Goal: Information Seeking & Learning: Learn about a topic

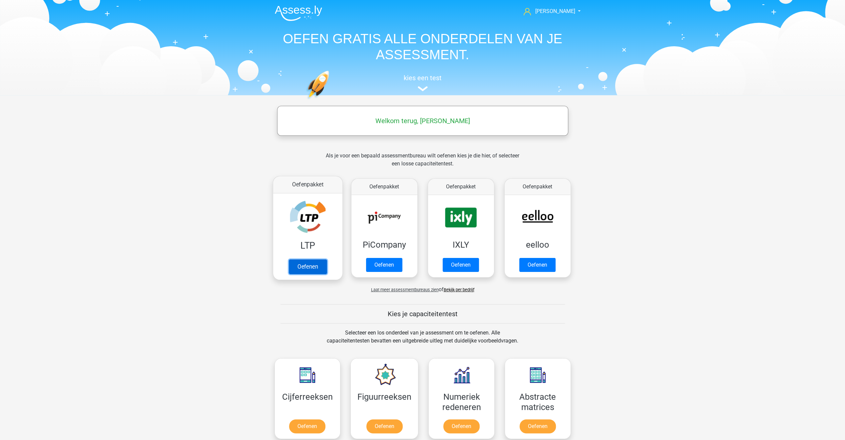
click at [309, 269] on link "Oefenen" at bounding box center [308, 267] width 38 height 15
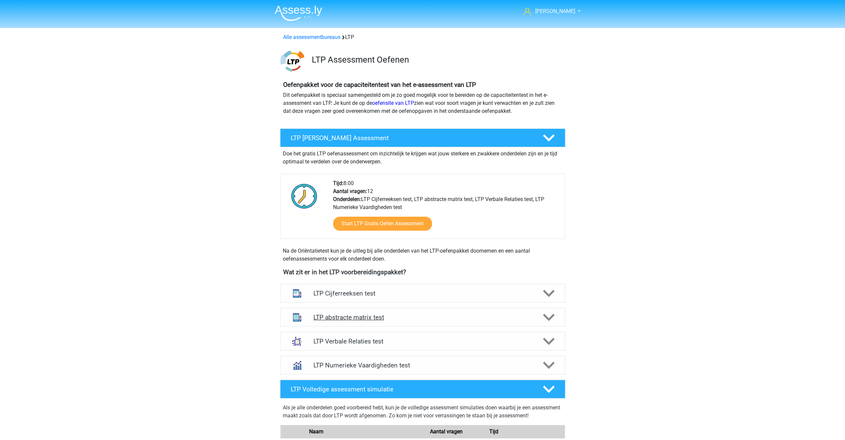
click at [549, 315] on icon at bounding box center [549, 318] width 12 height 12
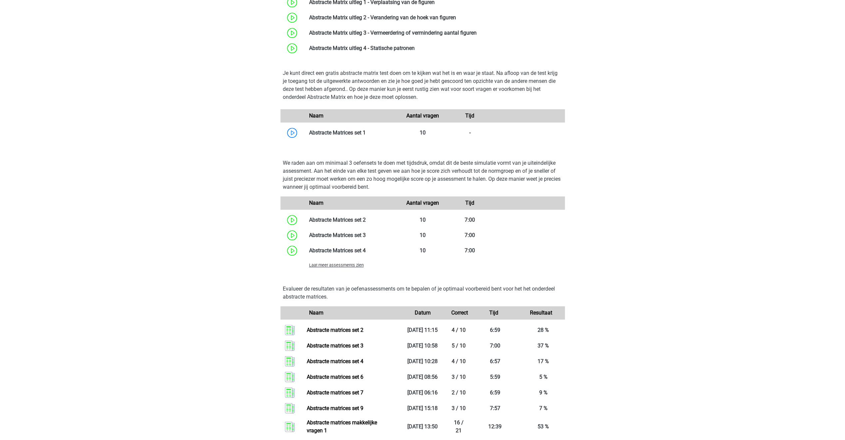
scroll to position [366, 0]
click at [353, 264] on span "Laat meer assessments zien" at bounding box center [336, 265] width 55 height 5
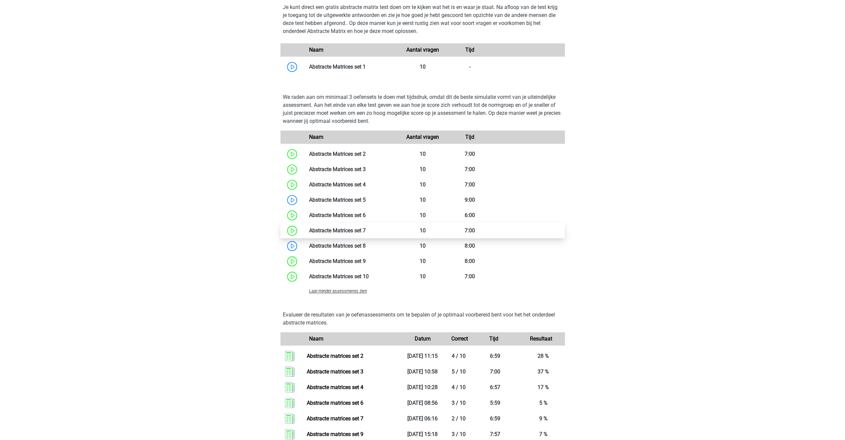
scroll to position [400, 0]
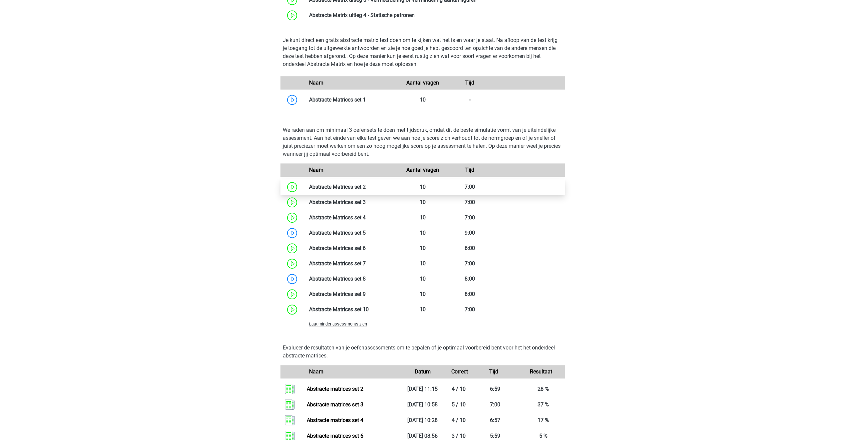
click at [366, 185] on link at bounding box center [366, 187] width 0 height 6
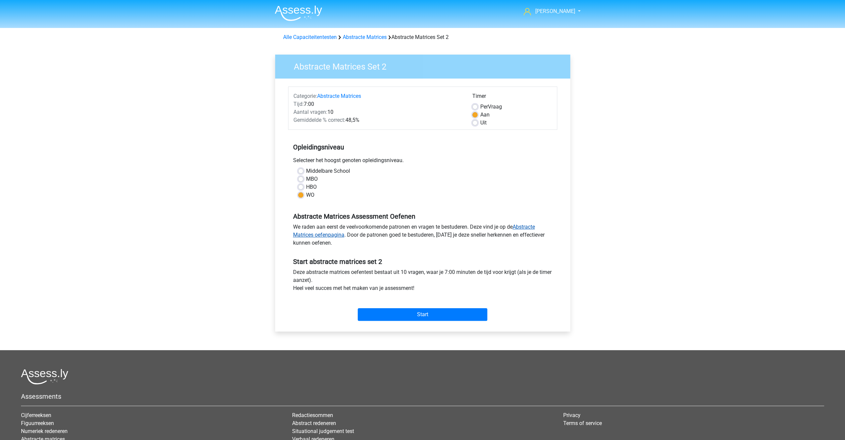
click at [531, 227] on link "Abstracte Matrices oefenpagina" at bounding box center [414, 231] width 242 height 14
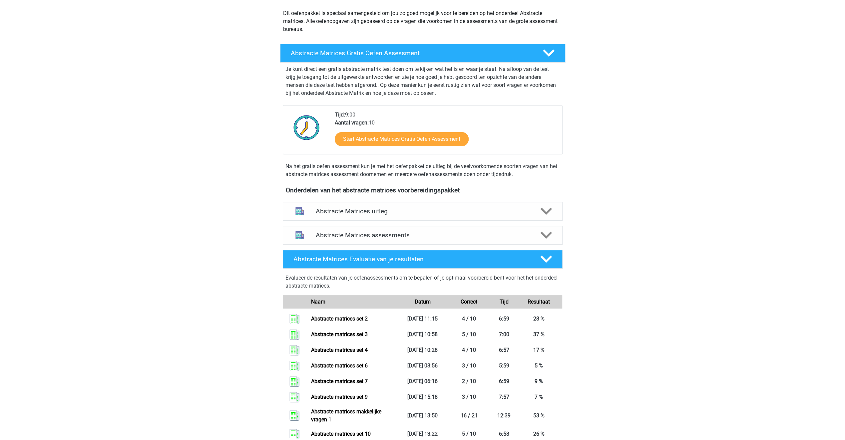
scroll to position [33, 0]
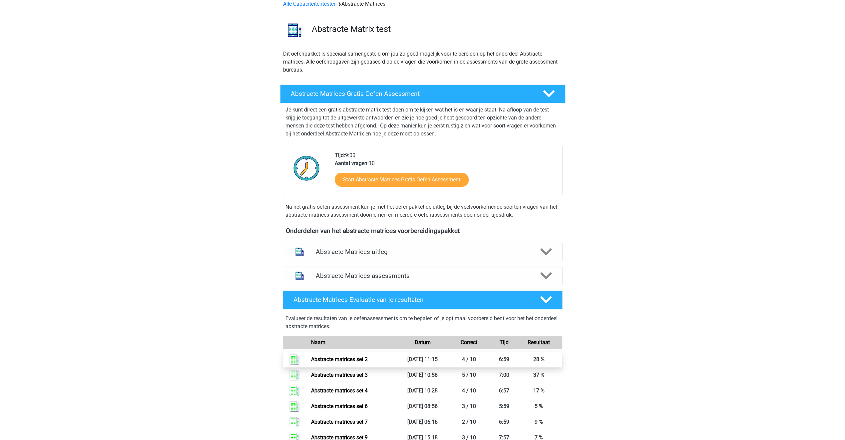
click at [340, 358] on link "Abstracte matrices set 2" at bounding box center [339, 359] width 57 height 6
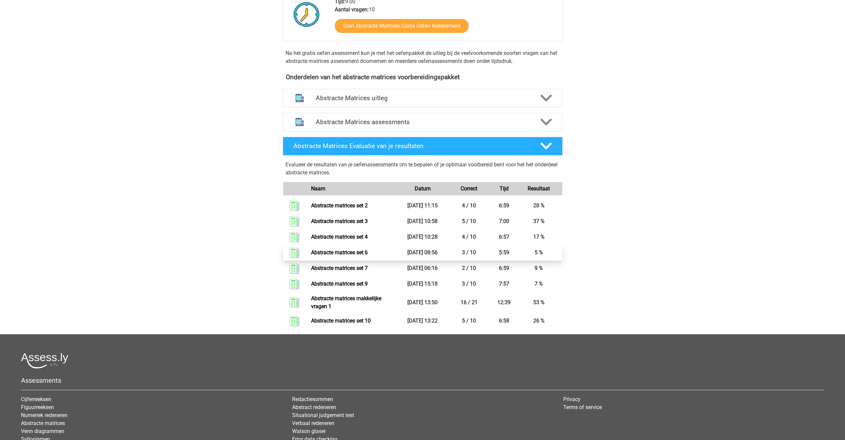
scroll to position [133, 0]
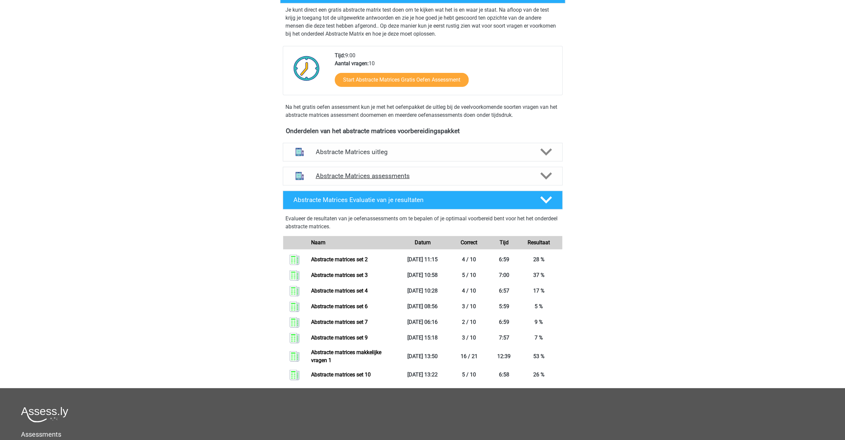
click at [357, 178] on h4 "Abstracte Matrices assessments" at bounding box center [423, 176] width 214 height 8
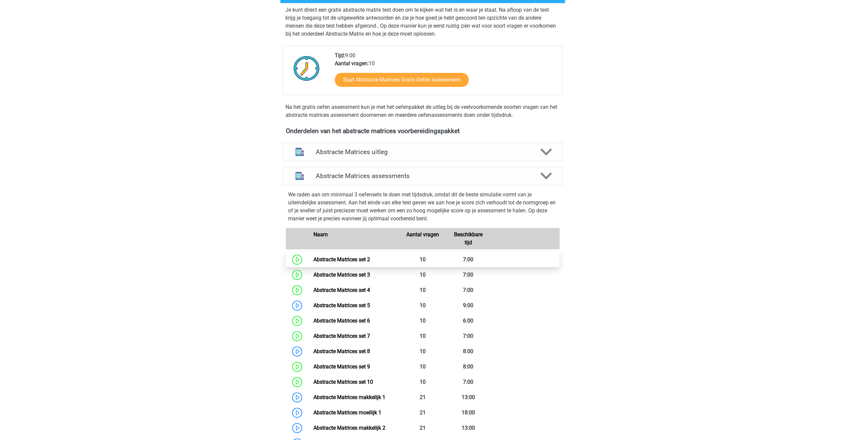
click at [342, 260] on link "Abstracte Matrices set 2" at bounding box center [341, 260] width 57 height 6
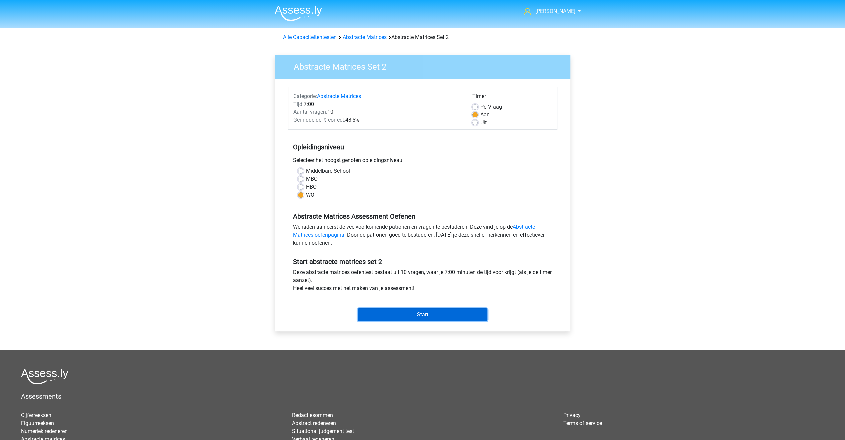
click at [403, 316] on input "Start" at bounding box center [423, 314] width 130 height 13
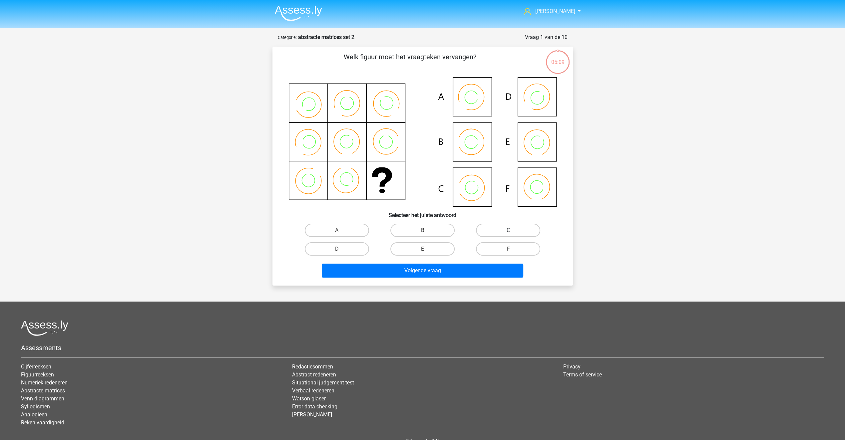
click at [483, 232] on label "C" at bounding box center [508, 230] width 64 height 13
click at [508, 232] on input "C" at bounding box center [510, 233] width 4 height 4
radio input "true"
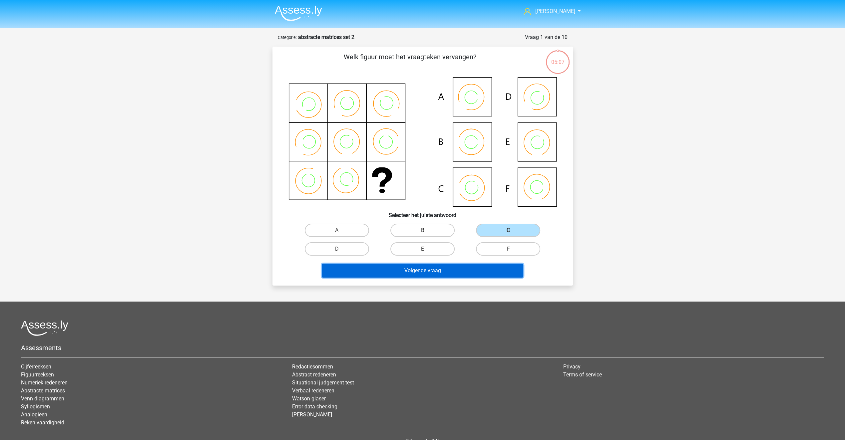
click at [467, 269] on button "Volgende vraag" at bounding box center [423, 271] width 202 height 14
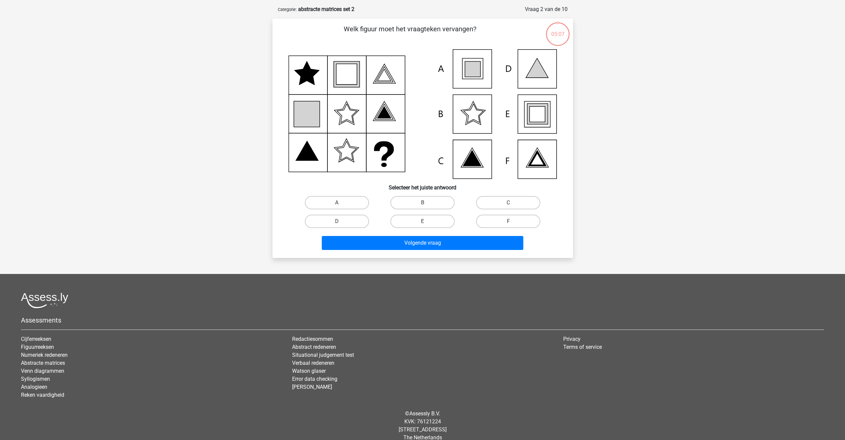
scroll to position [33, 0]
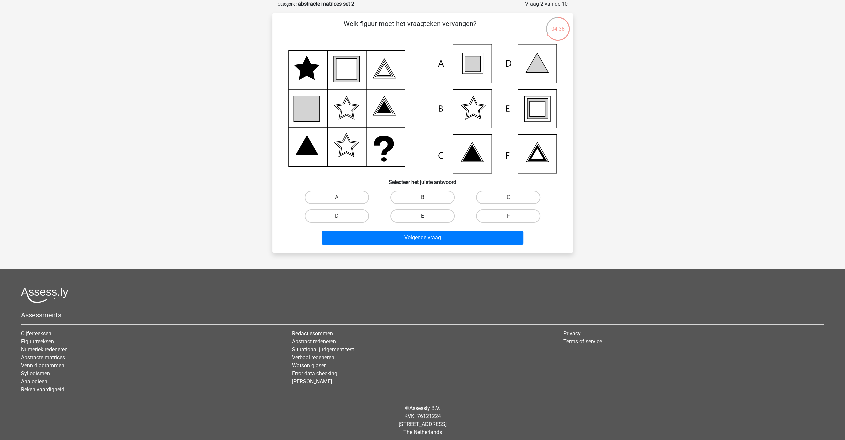
click at [420, 215] on label "E" at bounding box center [422, 216] width 64 height 13
click at [422, 216] on input "E" at bounding box center [424, 218] width 4 height 4
radio input "true"
click at [411, 238] on button "Volgende vraag" at bounding box center [423, 238] width 202 height 14
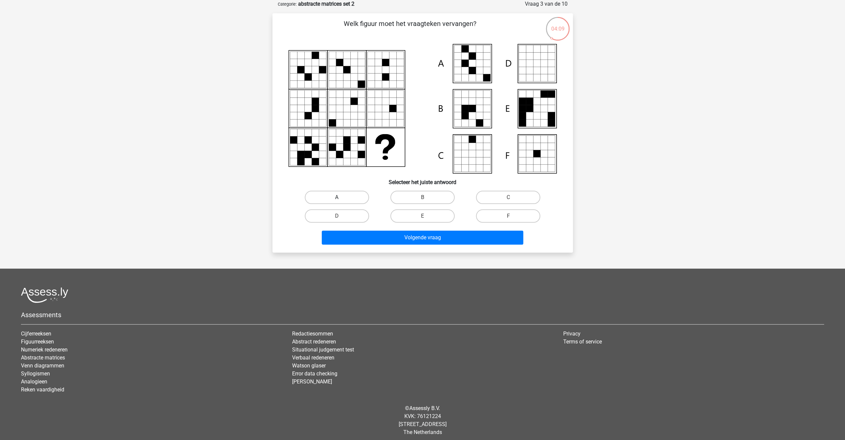
click at [352, 195] on label "A" at bounding box center [337, 197] width 64 height 13
click at [341, 198] on input "A" at bounding box center [339, 200] width 4 height 4
radio input "true"
click at [385, 237] on button "Volgende vraag" at bounding box center [423, 238] width 202 height 14
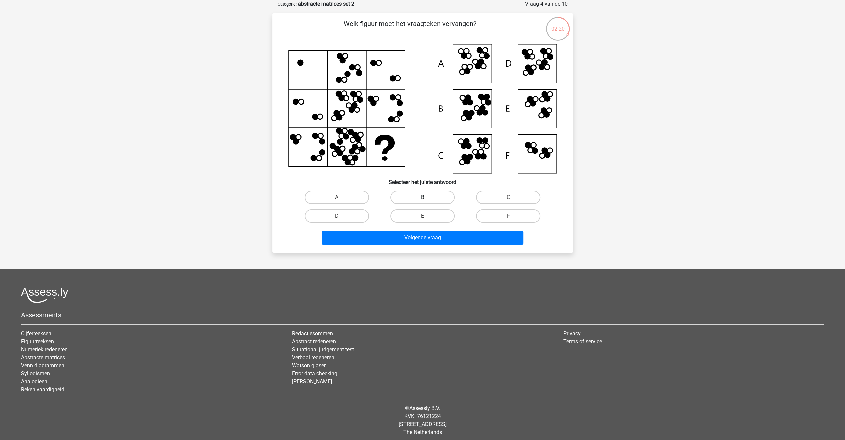
click at [438, 197] on label "B" at bounding box center [422, 197] width 64 height 13
click at [427, 198] on input "B" at bounding box center [424, 200] width 4 height 4
radio input "true"
click at [434, 238] on button "Volgende vraag" at bounding box center [423, 238] width 202 height 14
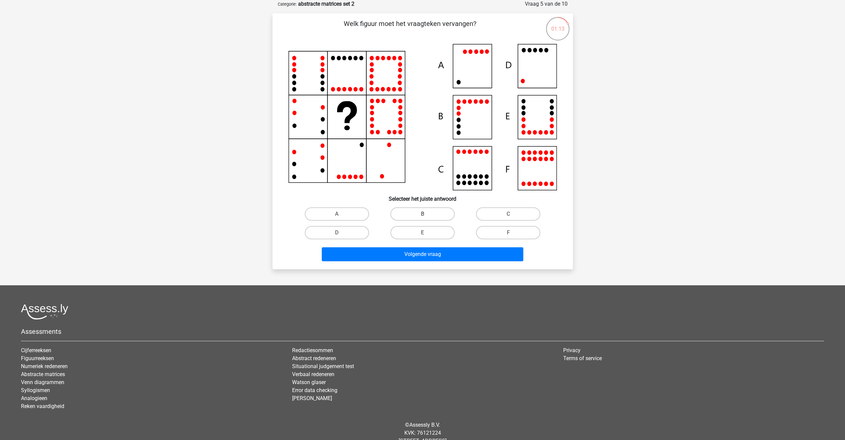
click at [436, 213] on label "B" at bounding box center [422, 214] width 64 height 13
click at [427, 214] on input "B" at bounding box center [424, 216] width 4 height 4
radio input "true"
click at [428, 250] on button "Volgende vraag" at bounding box center [423, 255] width 202 height 14
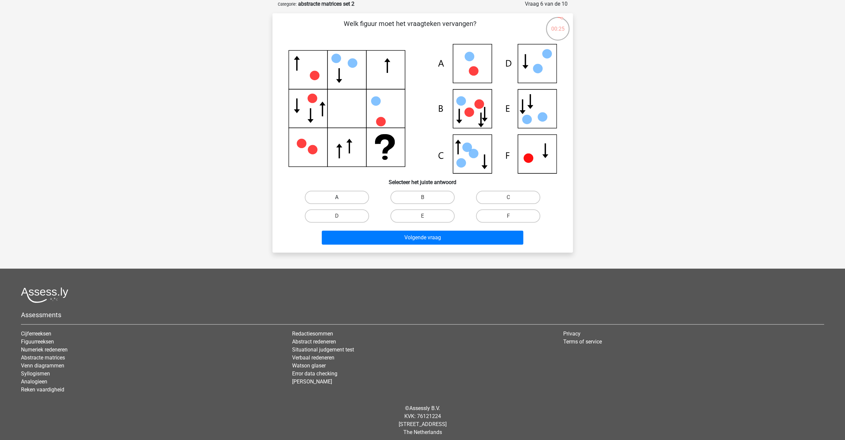
click at [330, 198] on label "A" at bounding box center [337, 197] width 64 height 13
click at [337, 198] on input "A" at bounding box center [339, 200] width 4 height 4
radio input "true"
click at [382, 240] on button "Volgende vraag" at bounding box center [423, 238] width 202 height 14
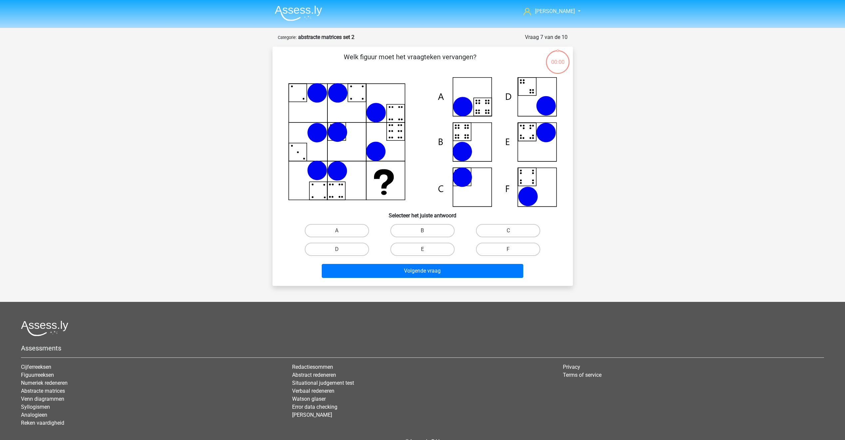
scroll to position [33, 0]
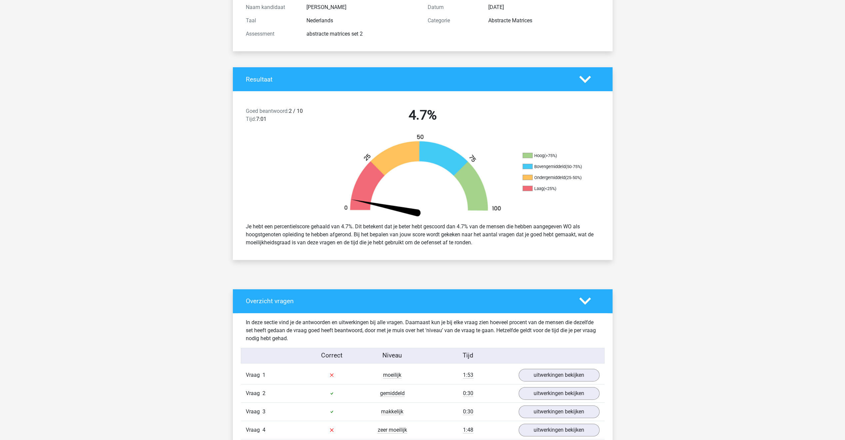
scroll to position [100, 0]
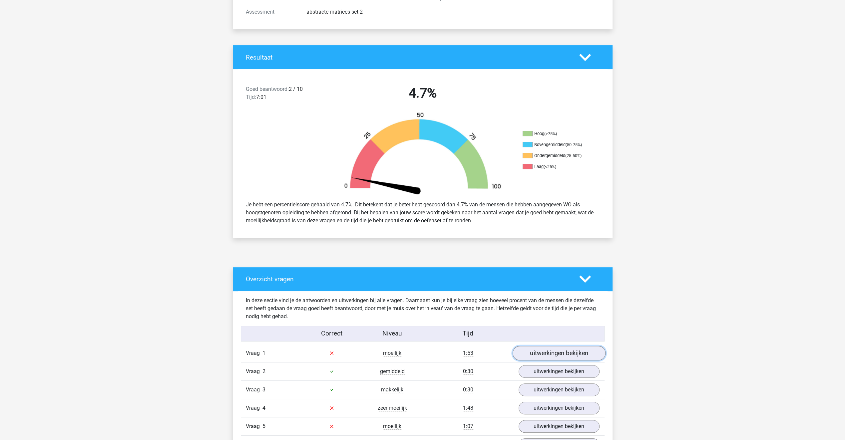
click at [528, 356] on link "uitwerkingen bekijken" at bounding box center [558, 353] width 93 height 15
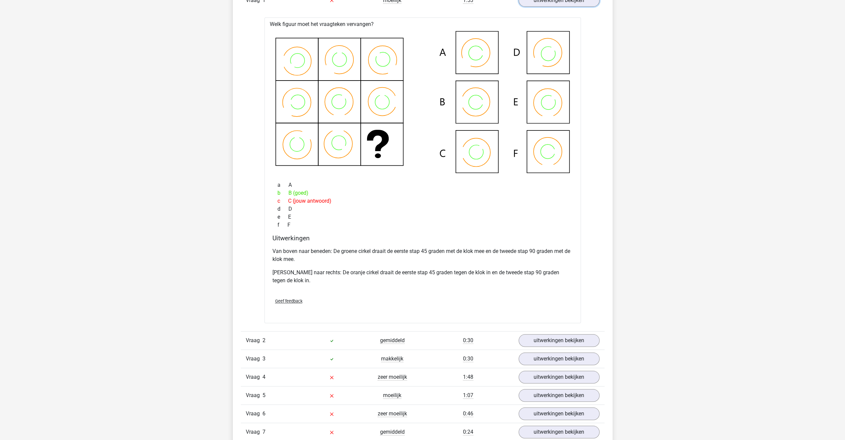
scroll to position [466, 0]
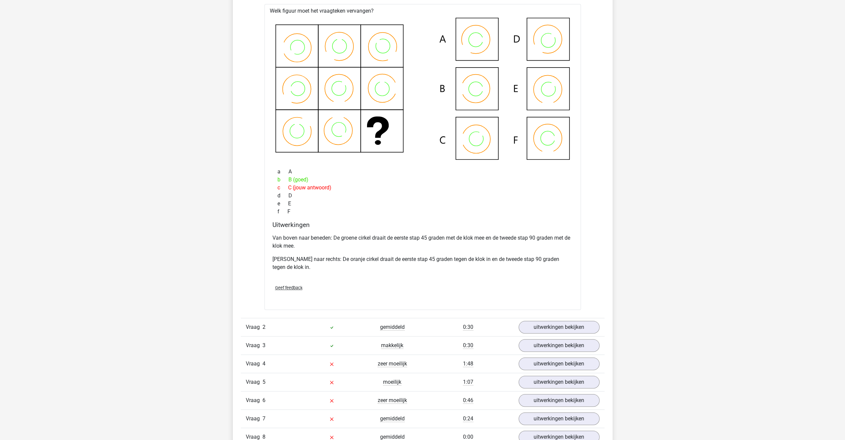
click at [403, 287] on div "Geef feedback" at bounding box center [423, 288] width 306 height 17
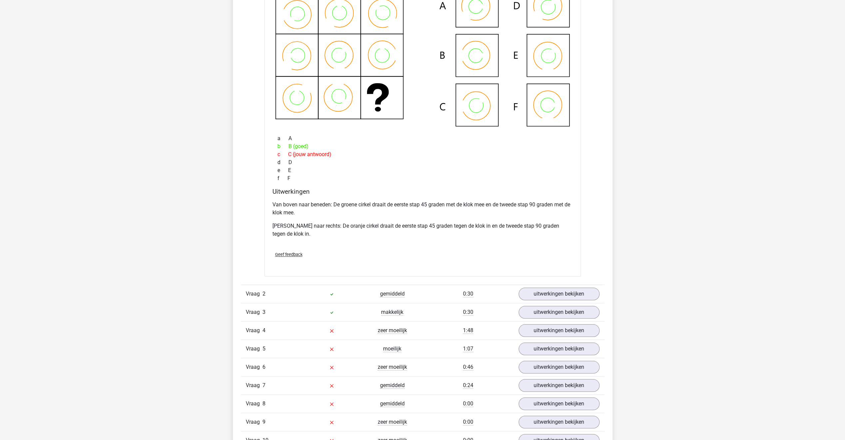
scroll to position [533, 0]
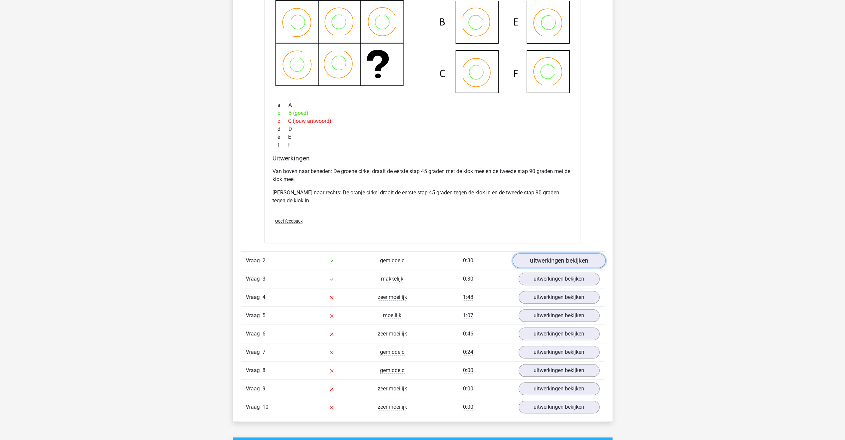
click at [525, 259] on link "uitwerkingen bekijken" at bounding box center [558, 261] width 93 height 15
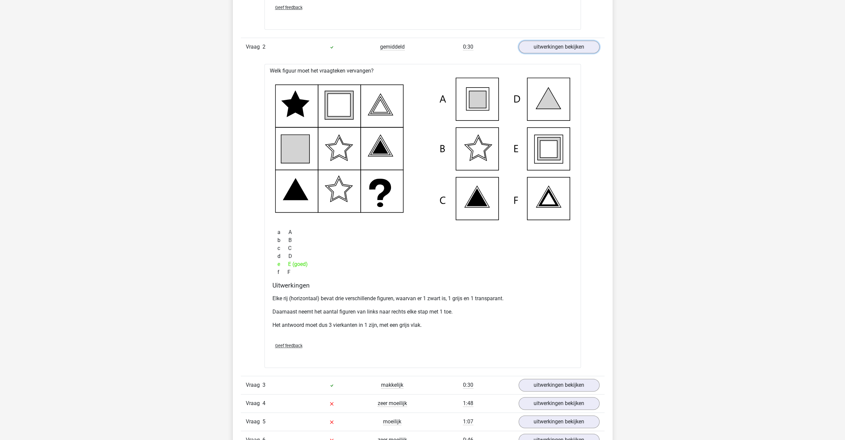
scroll to position [800, 0]
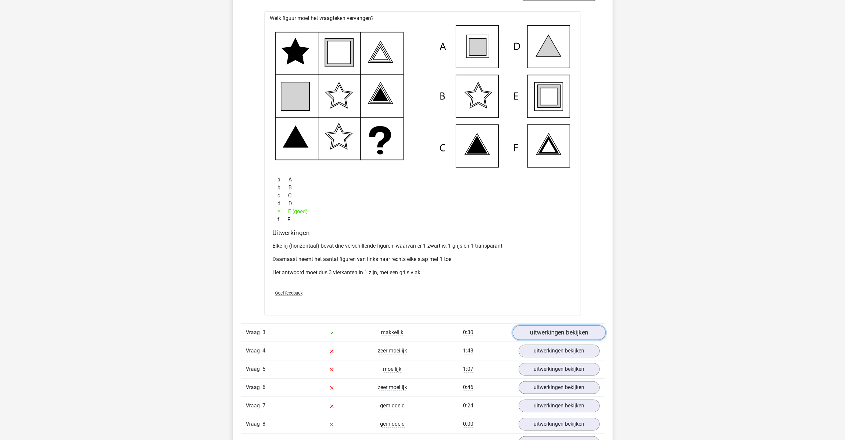
click at [560, 329] on link "uitwerkingen bekijken" at bounding box center [558, 332] width 93 height 15
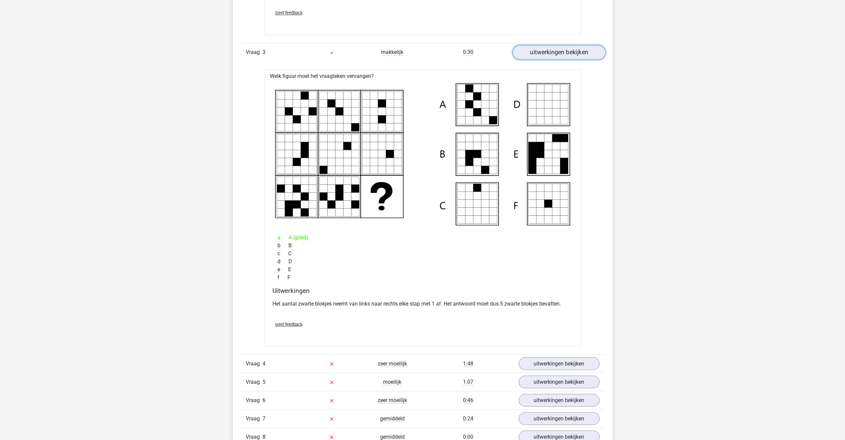
scroll to position [1099, 0]
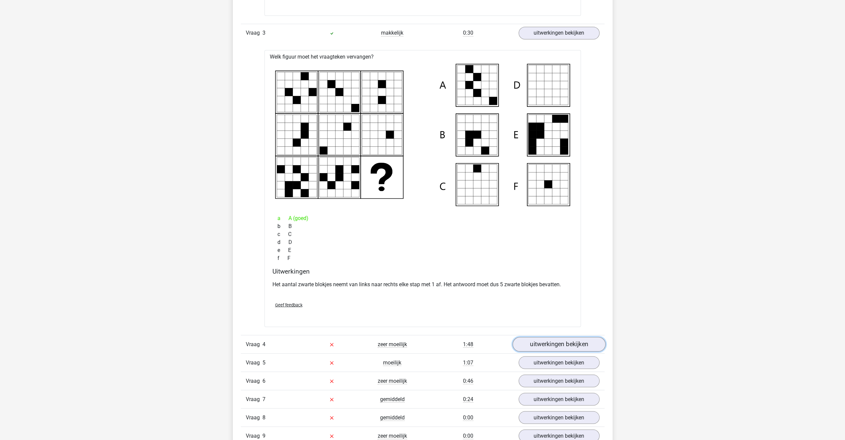
click at [548, 340] on link "uitwerkingen bekijken" at bounding box center [558, 344] width 93 height 15
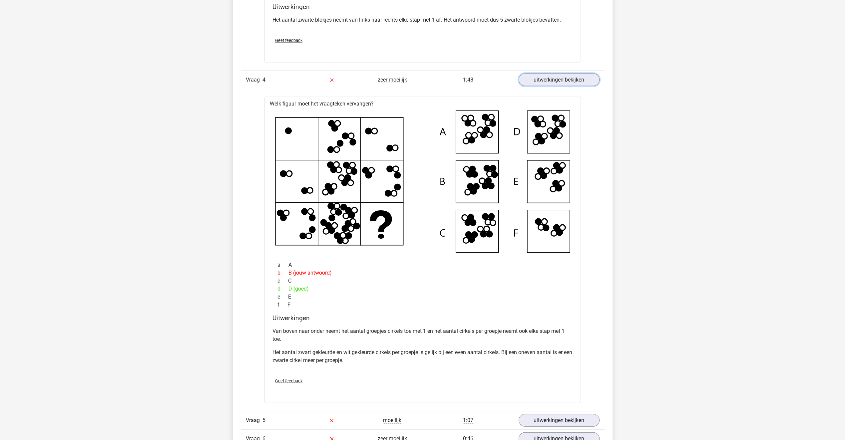
scroll to position [1366, 0]
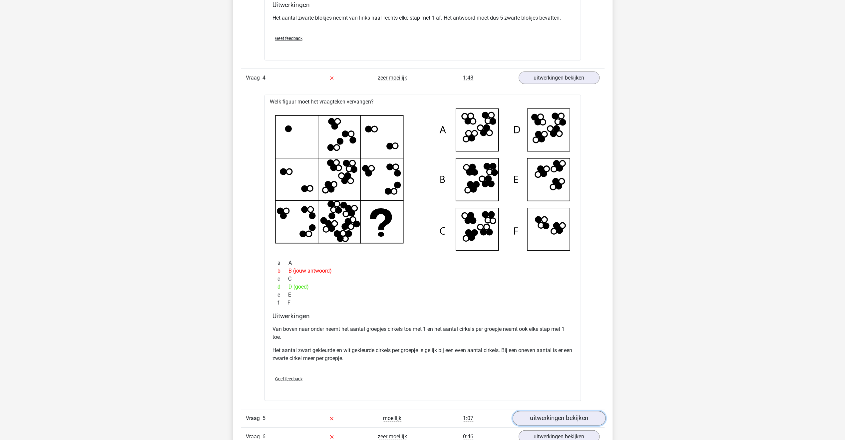
click at [551, 419] on link "uitwerkingen bekijken" at bounding box center [558, 418] width 93 height 15
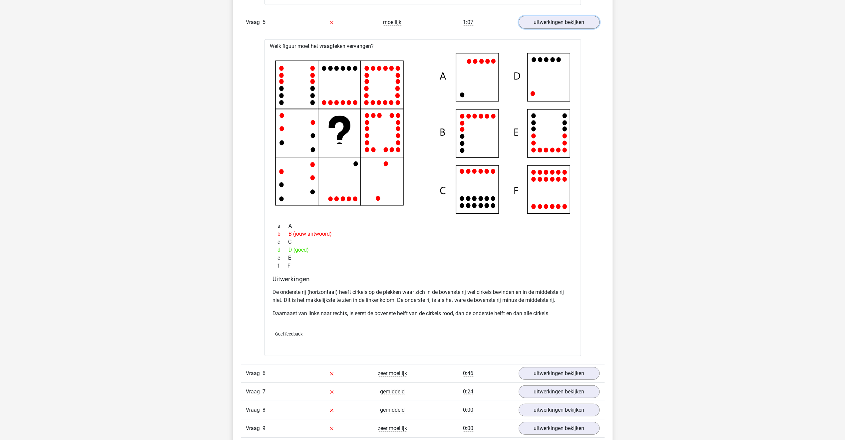
scroll to position [1766, 0]
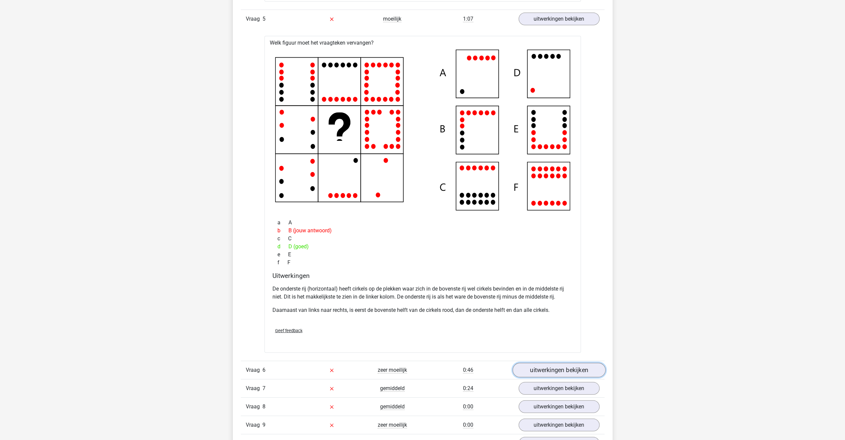
click at [526, 369] on link "uitwerkingen bekijken" at bounding box center [558, 370] width 93 height 15
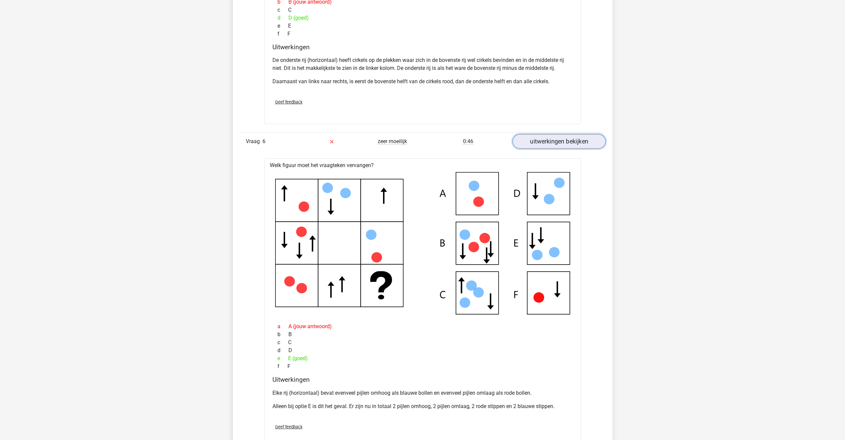
scroll to position [1999, 0]
